Goal: Check status: Check status

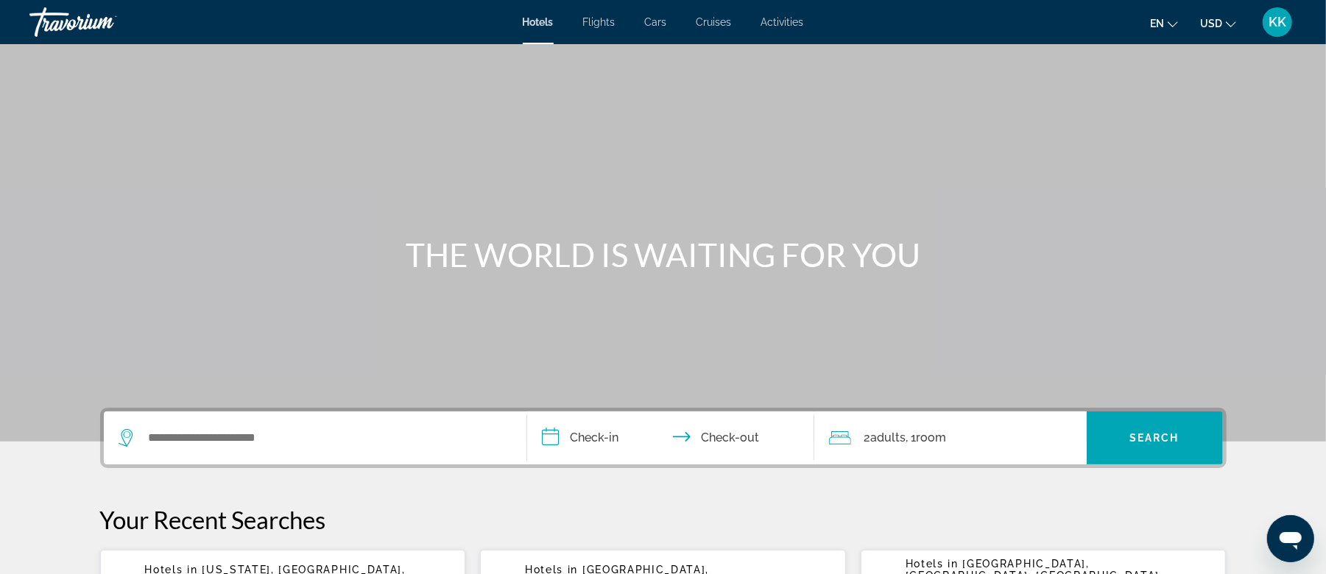
click at [1274, 21] on span "KK" at bounding box center [1278, 22] width 18 height 15
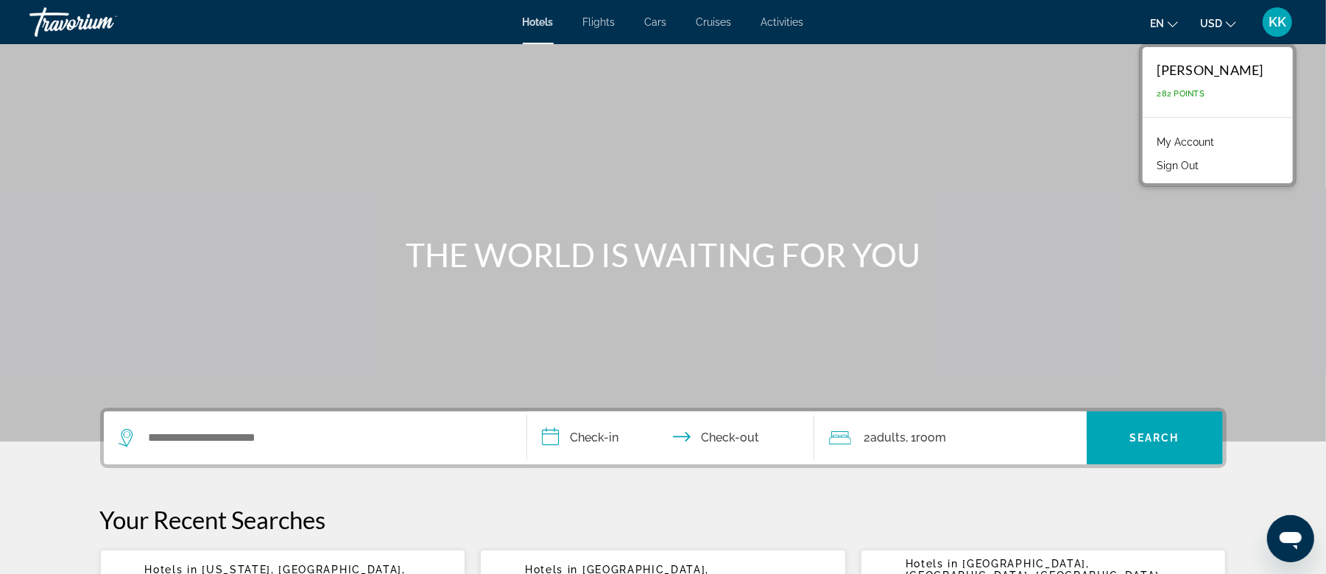
click at [1214, 137] on link "My Account" at bounding box center [1186, 142] width 72 height 19
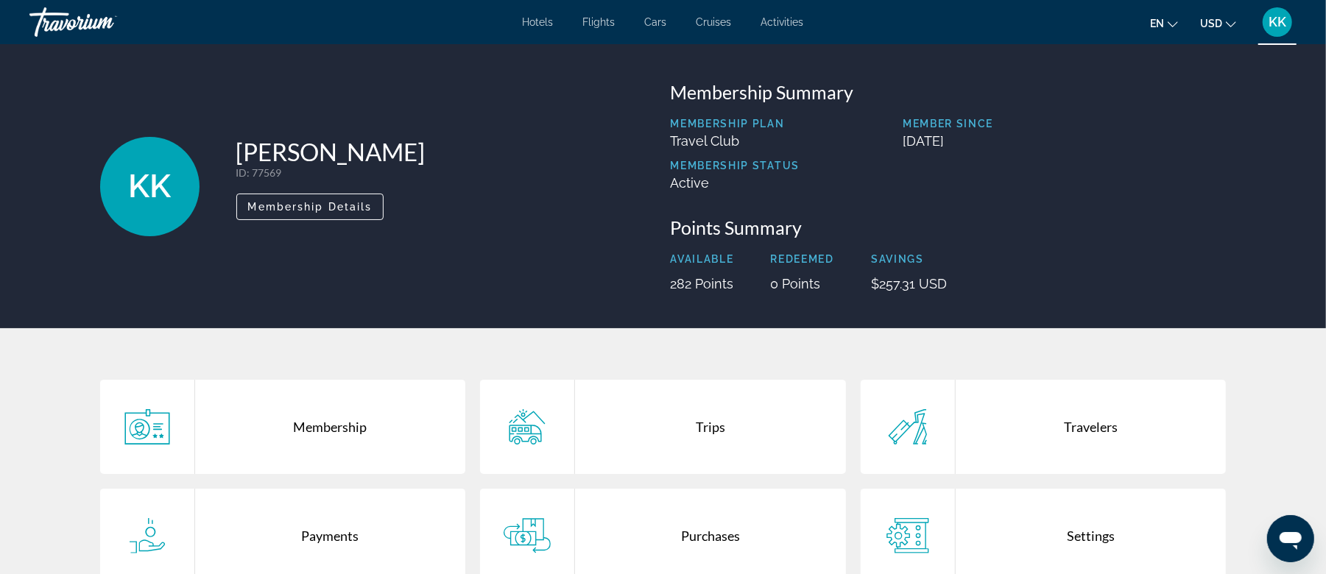
click at [705, 426] on div "Trips" at bounding box center [710, 427] width 271 height 94
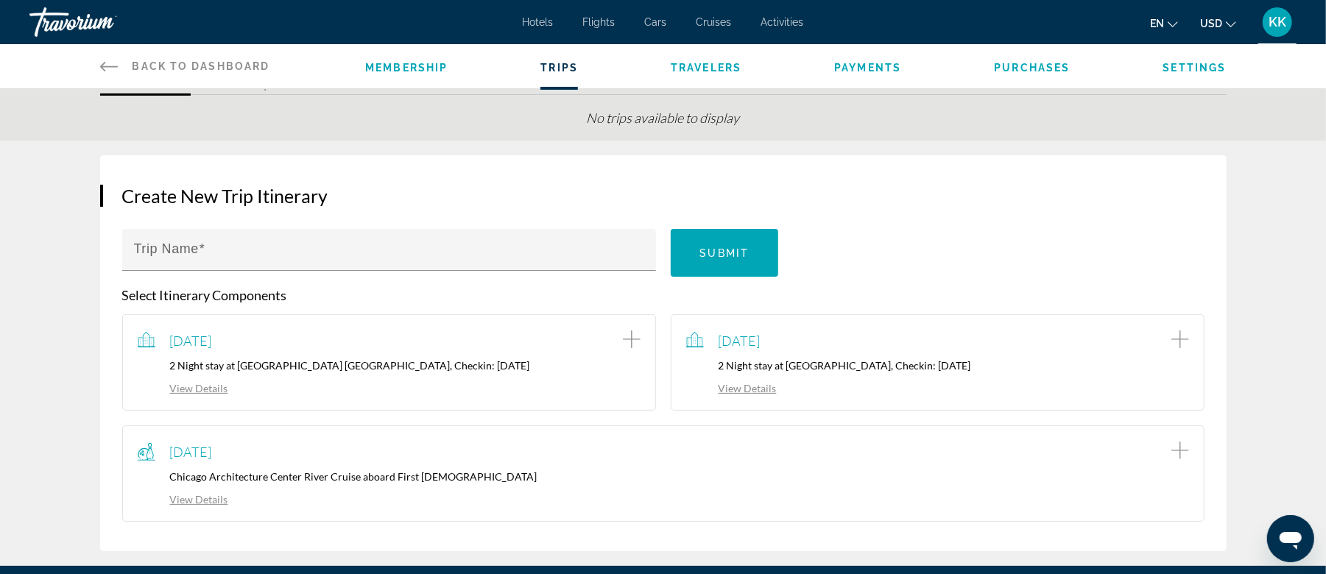
scroll to position [98, 0]
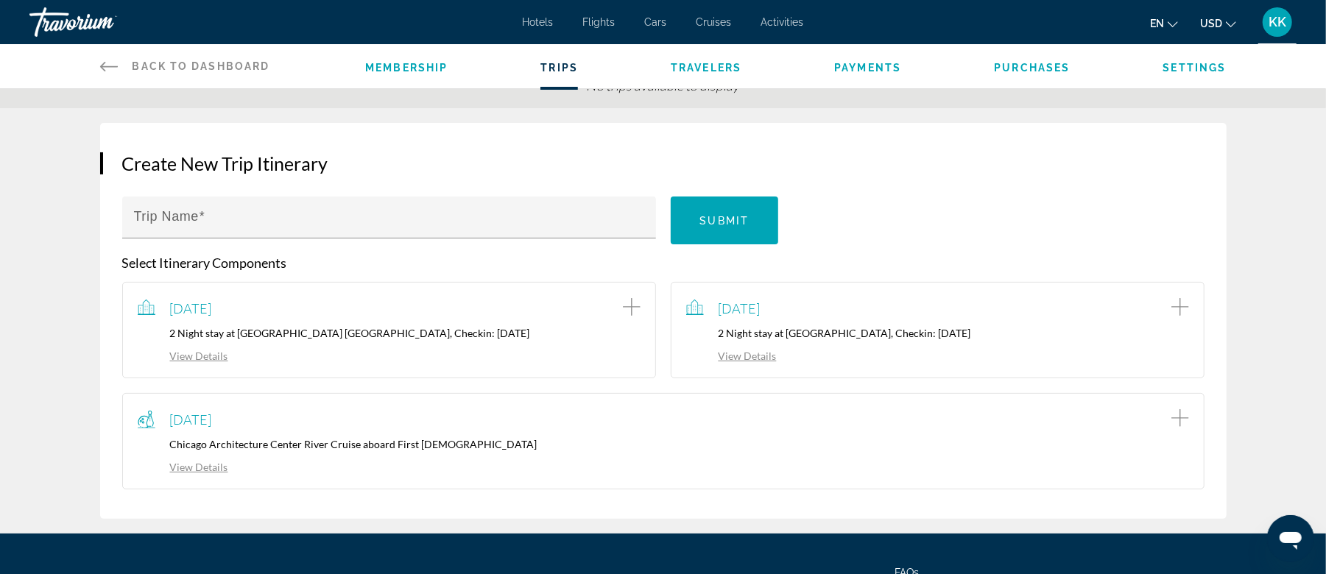
click at [758, 352] on link "View Details" at bounding box center [731, 356] width 91 height 13
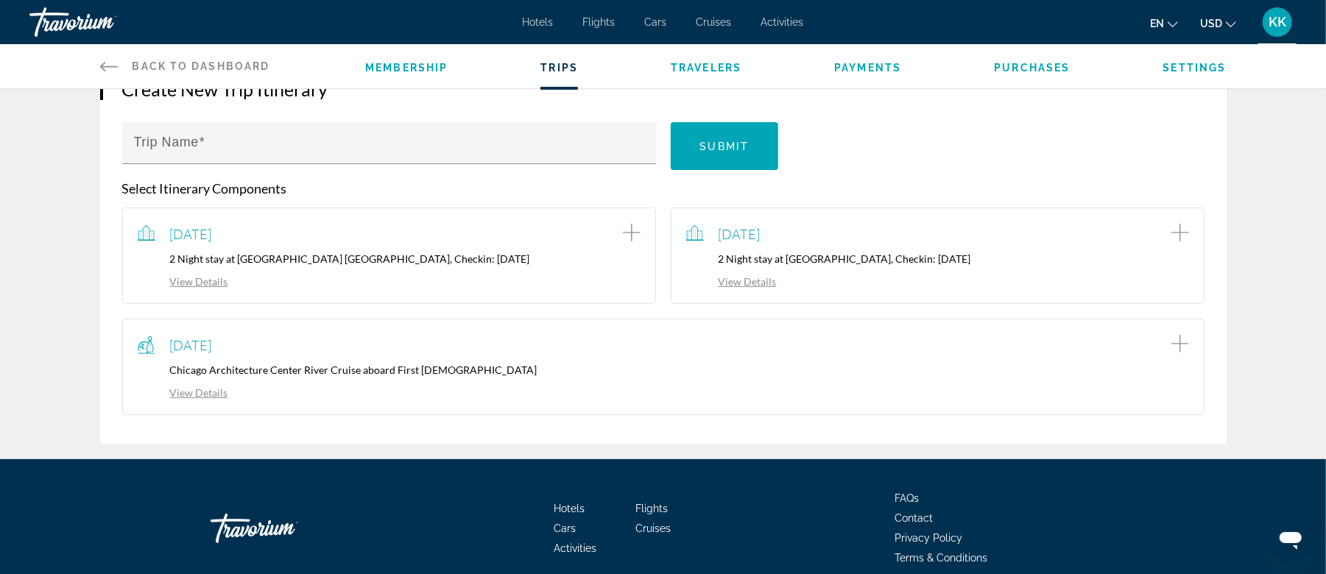
scroll to position [196, 0]
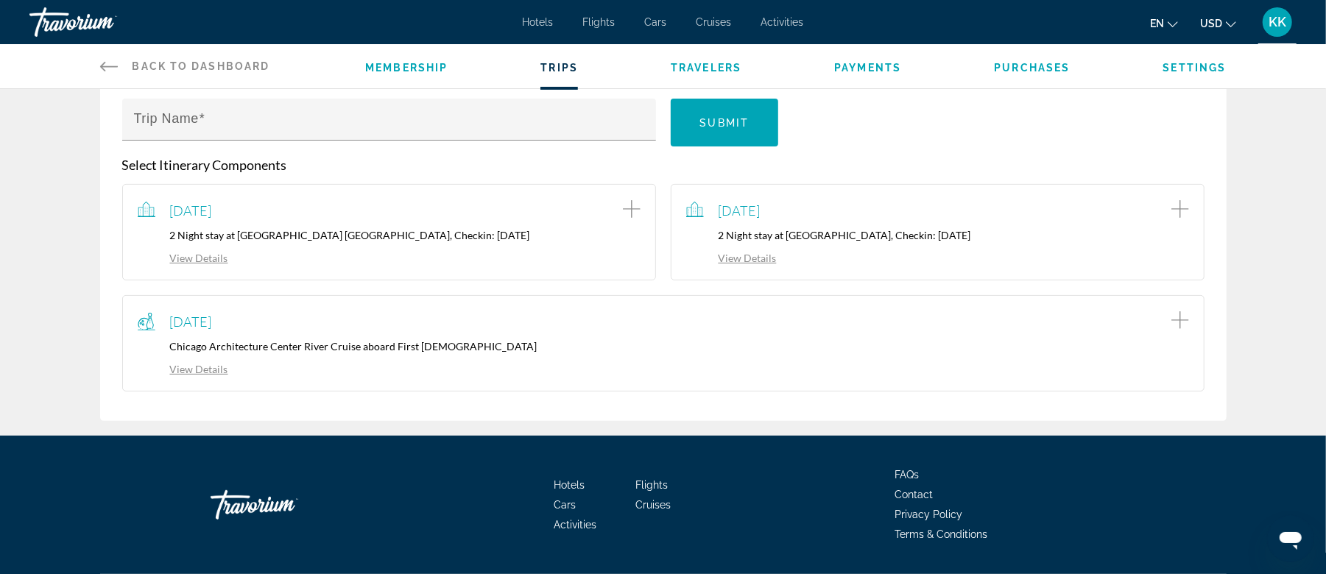
click at [1026, 65] on span "Purchases" at bounding box center [1032, 68] width 76 height 12
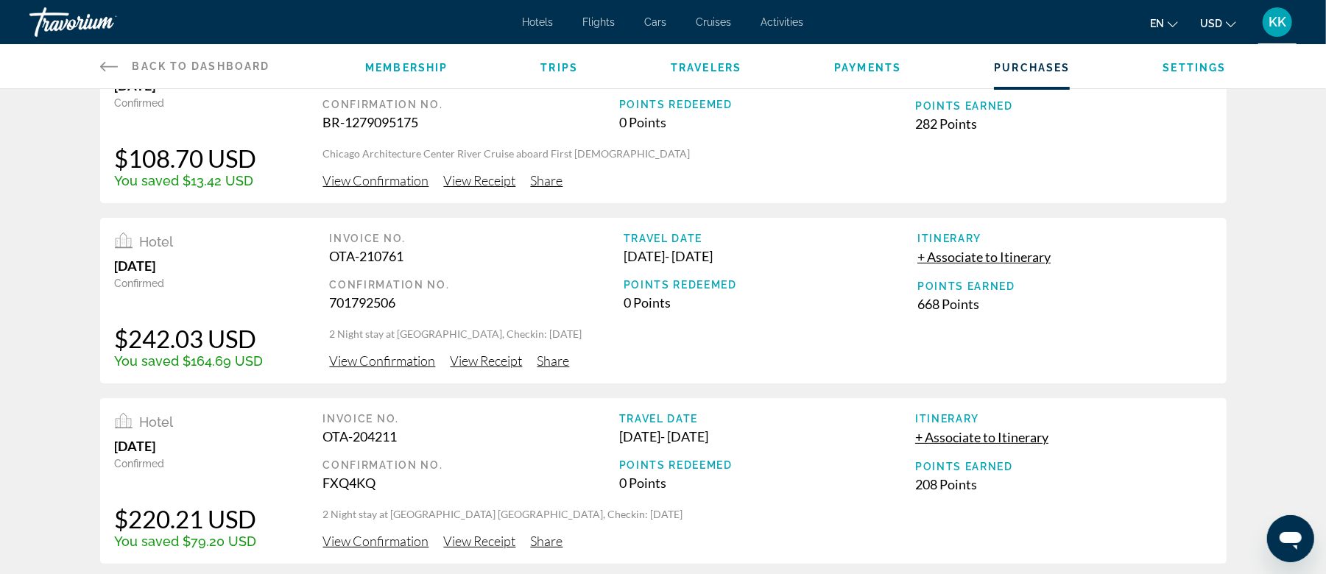
scroll to position [98, 0]
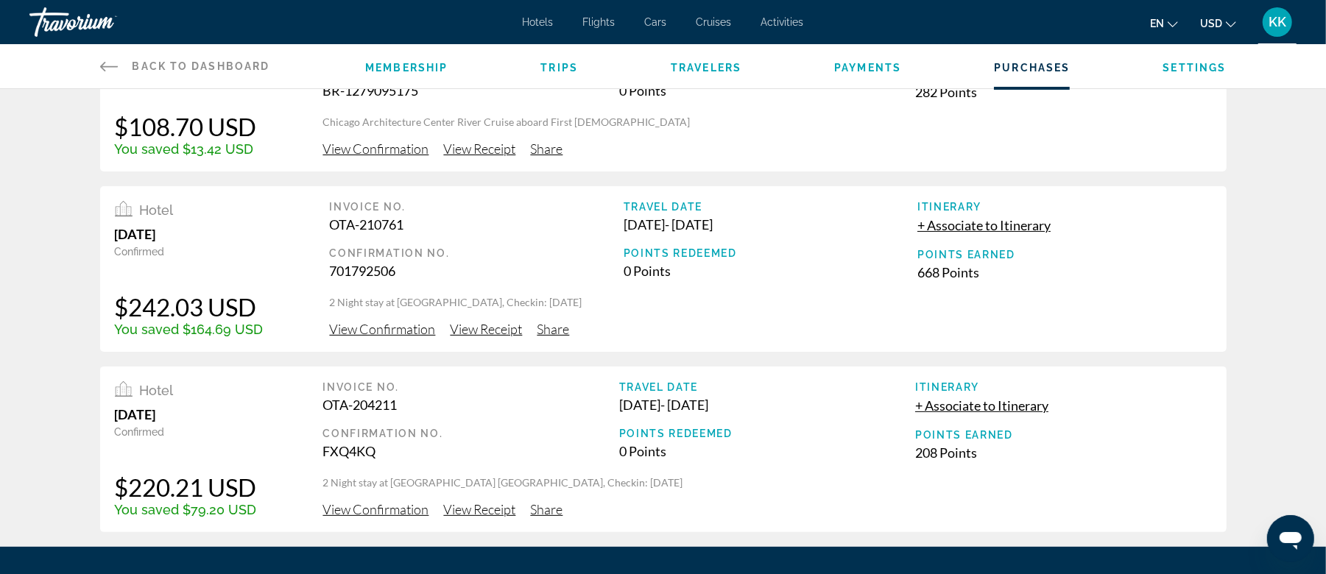
click at [349, 325] on span "View Confirmation" at bounding box center [383, 329] width 106 height 16
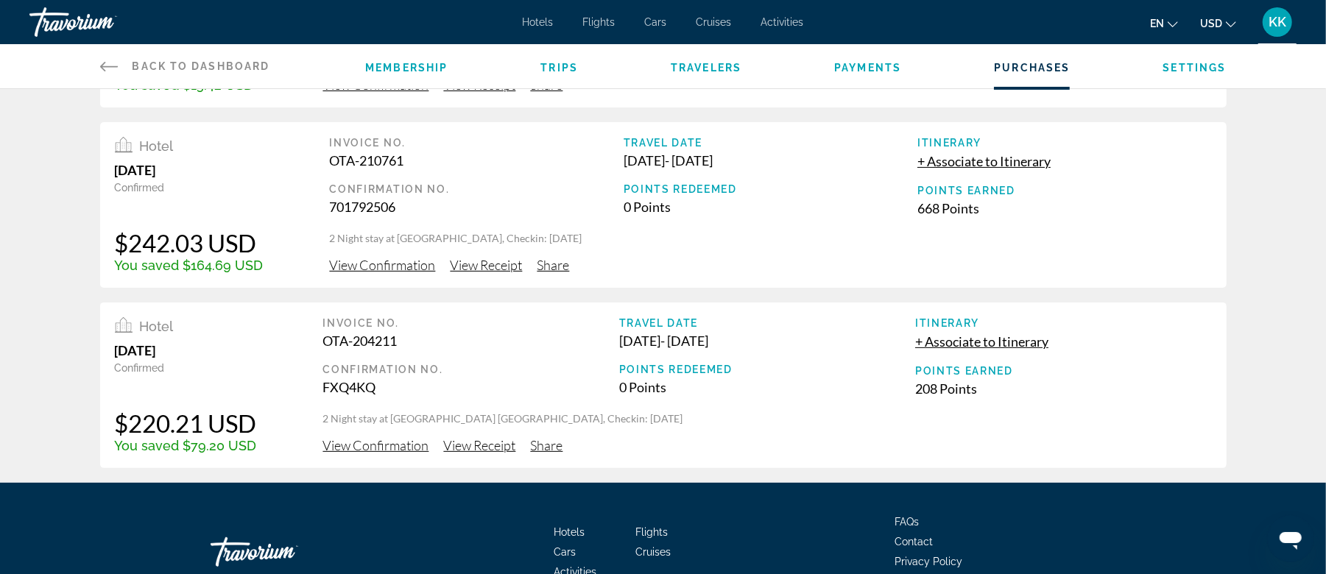
scroll to position [196, 0]
